Goal: Communication & Community: Answer question/provide support

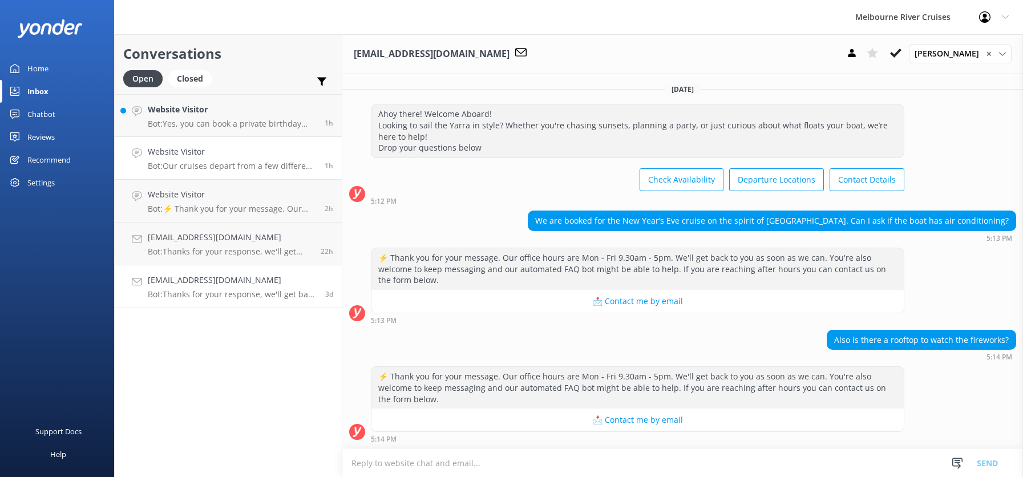
scroll to position [151, 0]
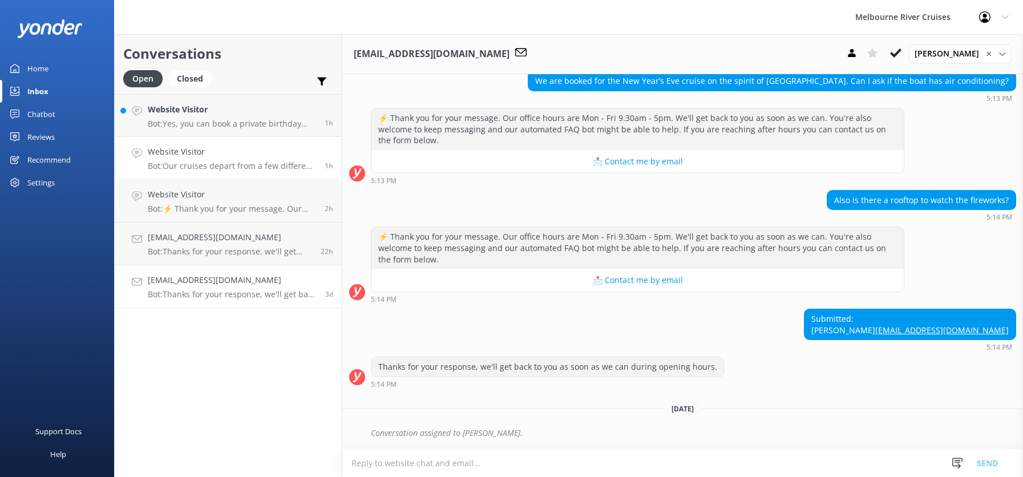
click at [175, 158] on h4 "Website Visitor" at bounding box center [232, 151] width 168 height 13
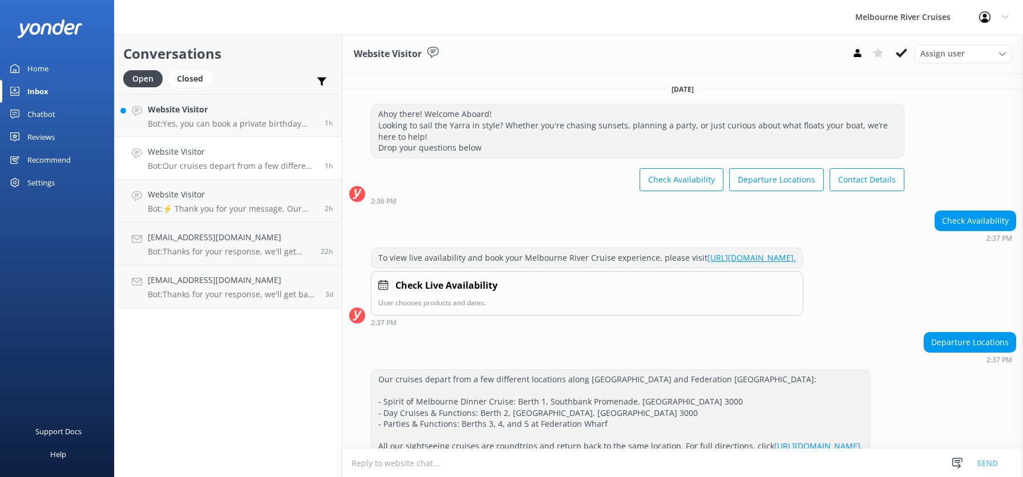
scroll to position [72, 0]
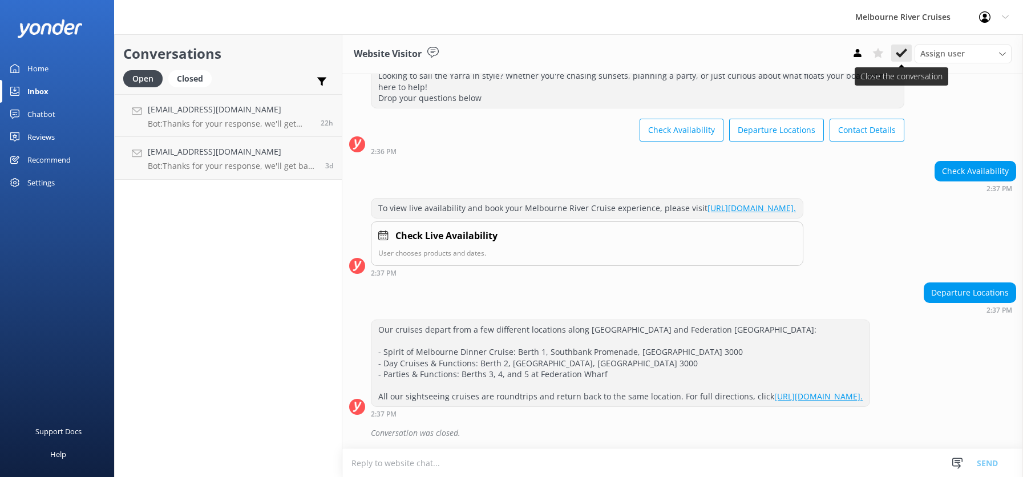
click at [903, 51] on use at bounding box center [901, 52] width 11 height 9
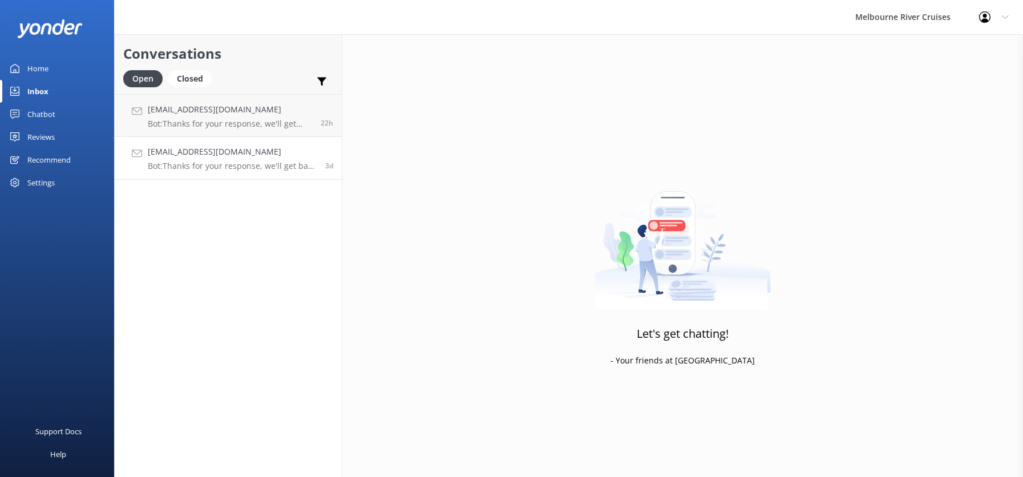
click at [183, 157] on h4 "[EMAIL_ADDRESS][DOMAIN_NAME]" at bounding box center [232, 151] width 169 height 13
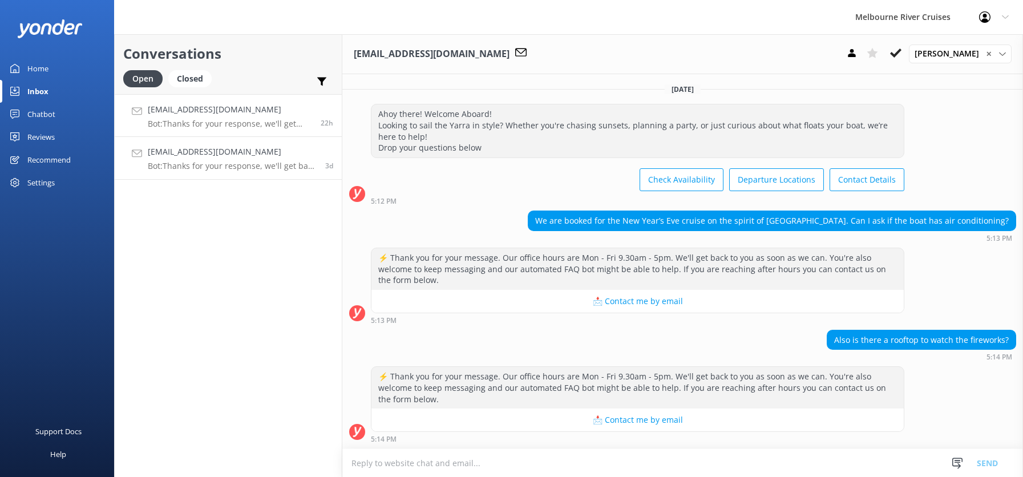
click at [204, 111] on h4 "[EMAIL_ADDRESS][DOMAIN_NAME]" at bounding box center [230, 109] width 164 height 13
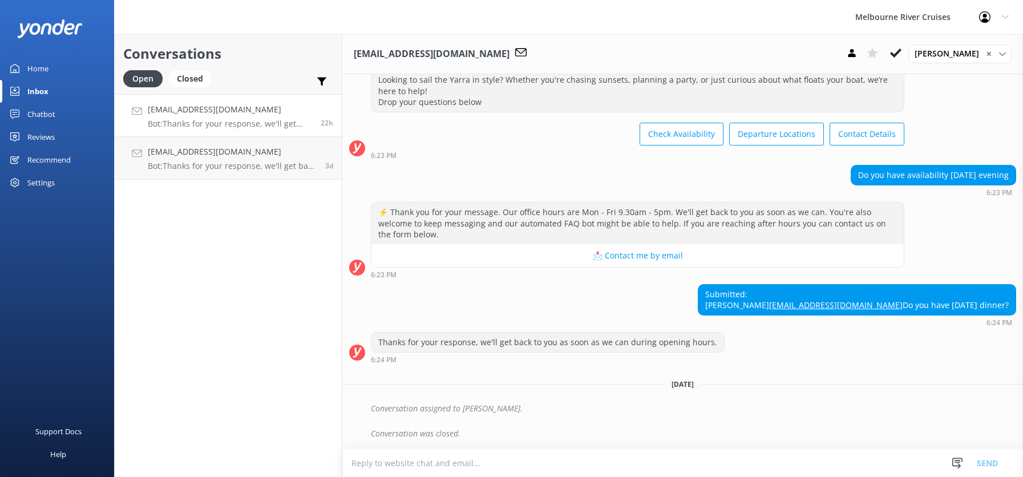
scroll to position [68, 0]
